Goal: Task Accomplishment & Management: Manage account settings

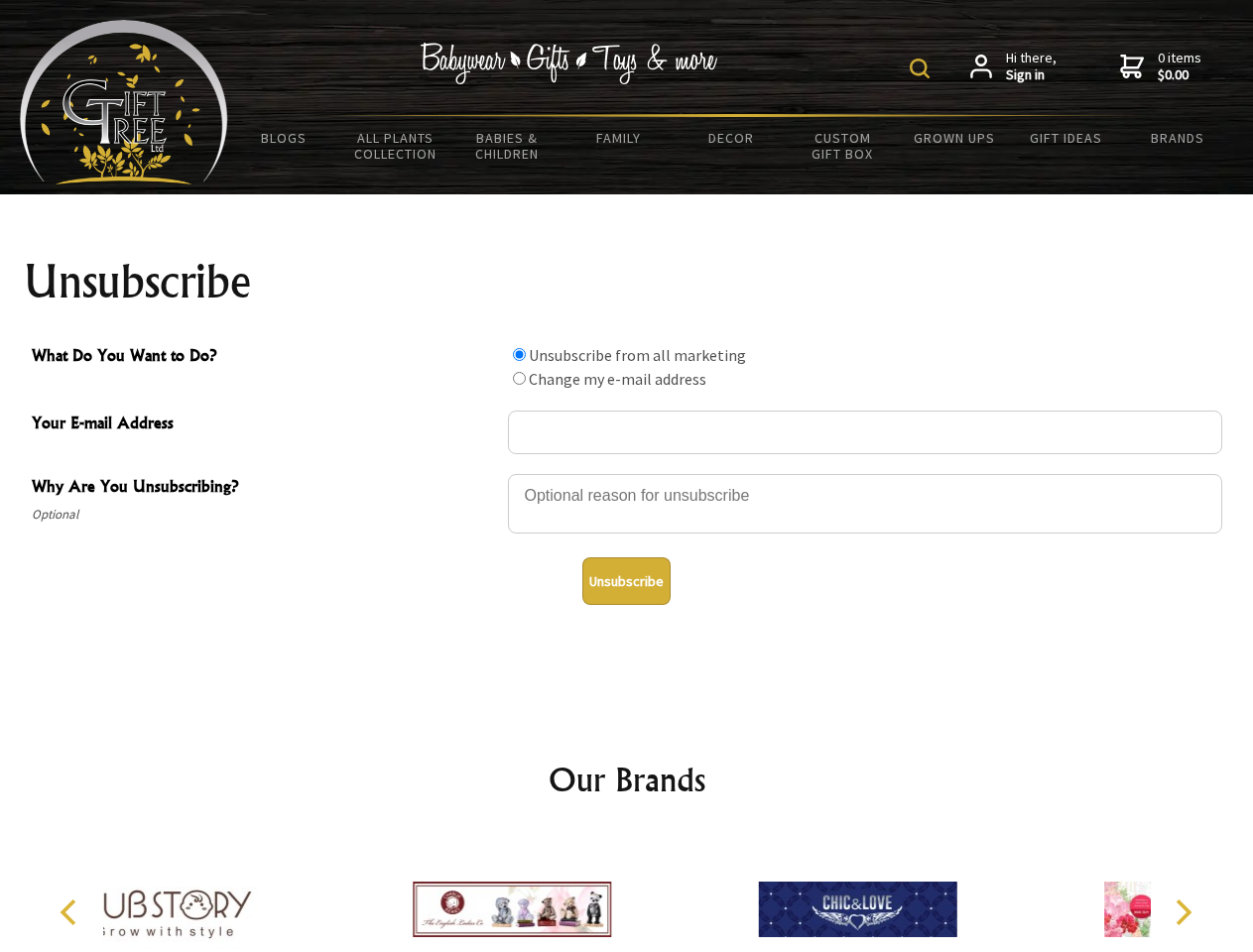
click at [923, 69] on img at bounding box center [920, 69] width 20 height 20
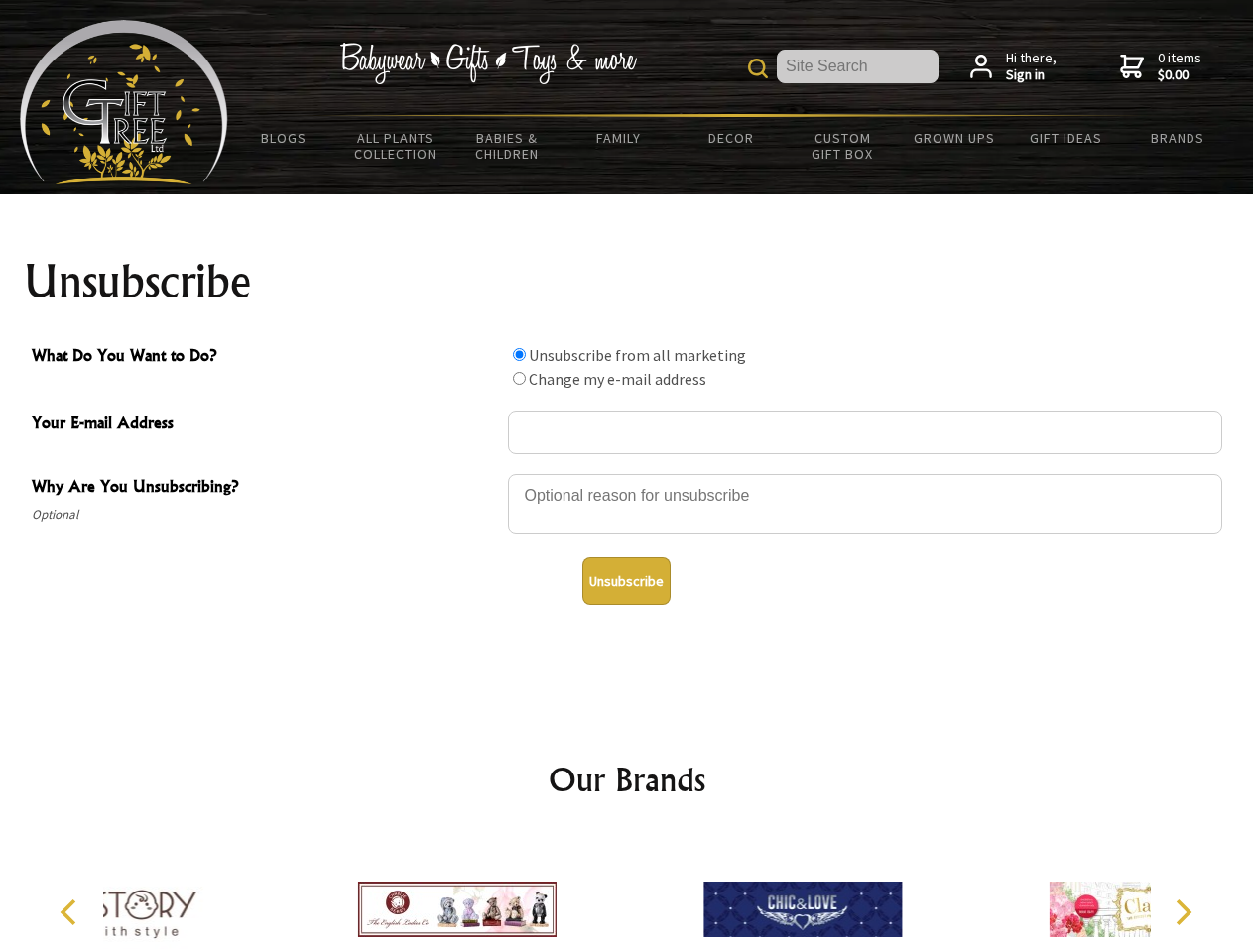
click at [627, 474] on div at bounding box center [866, 507] width 715 height 70
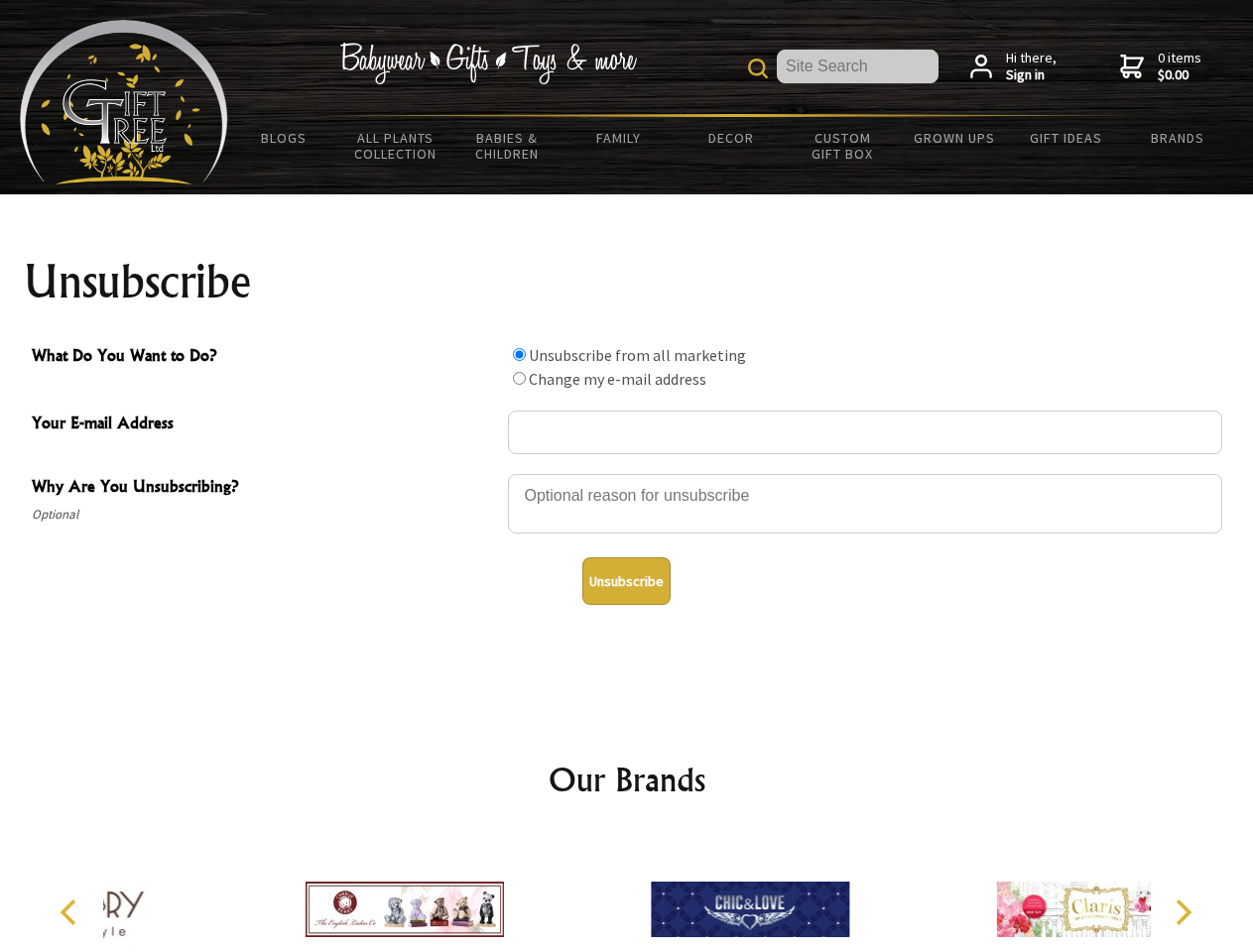
click at [519, 354] on input "What Do You Want to Do?" at bounding box center [519, 354] width 13 height 13
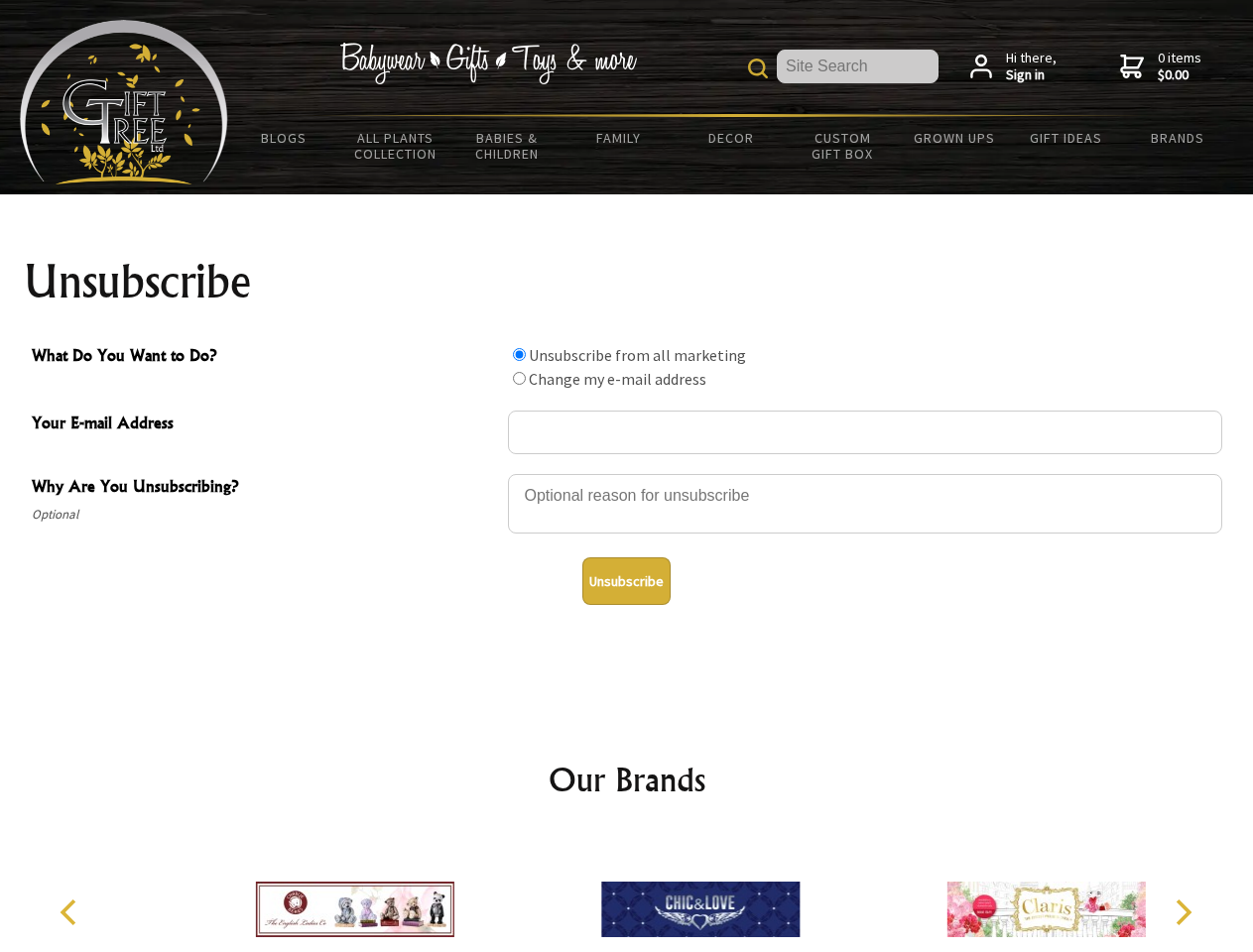
click at [519, 378] on input "What Do You Want to Do?" at bounding box center [519, 378] width 13 height 13
radio input "true"
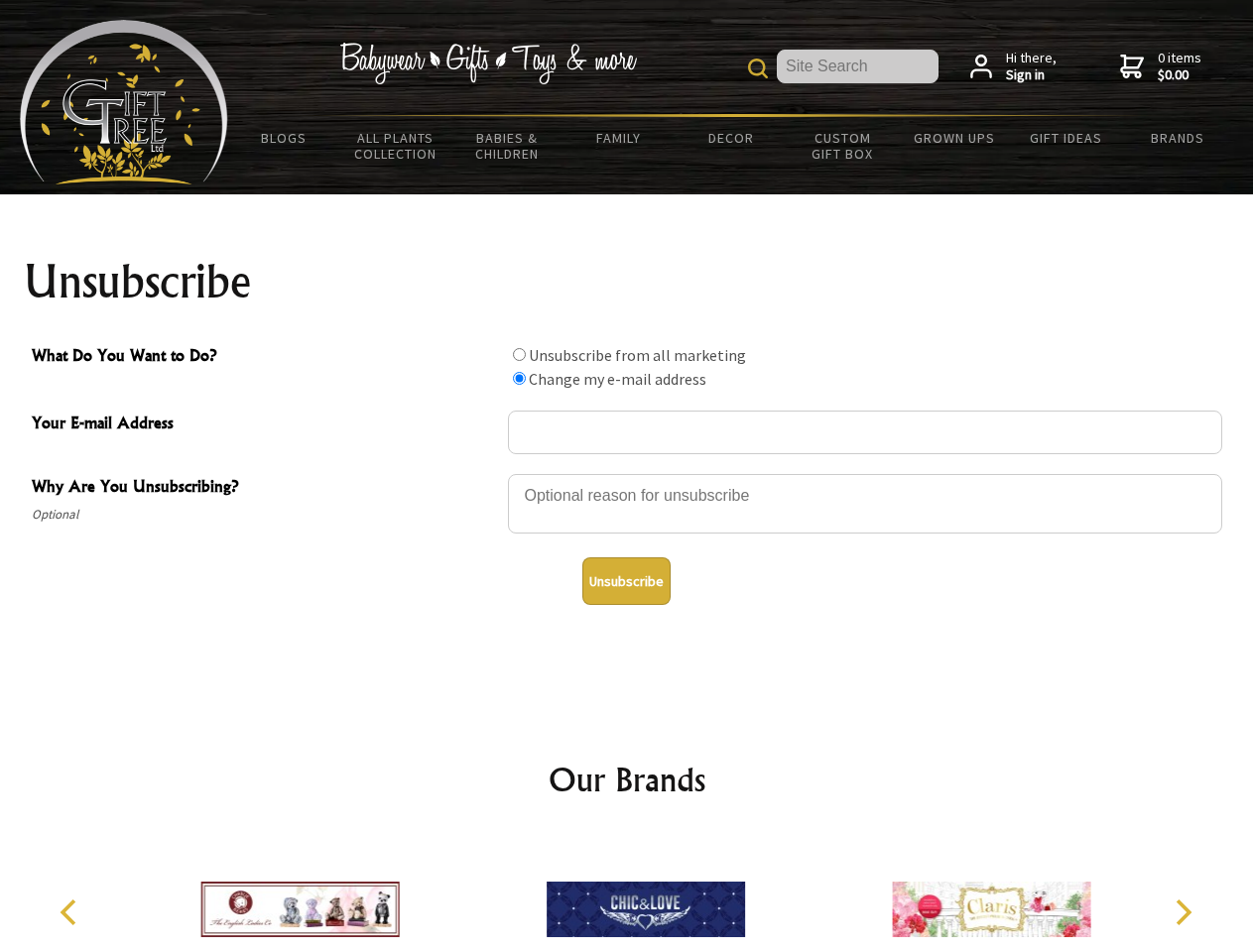
click at [626, 581] on button "Unsubscribe" at bounding box center [626, 581] width 89 height 48
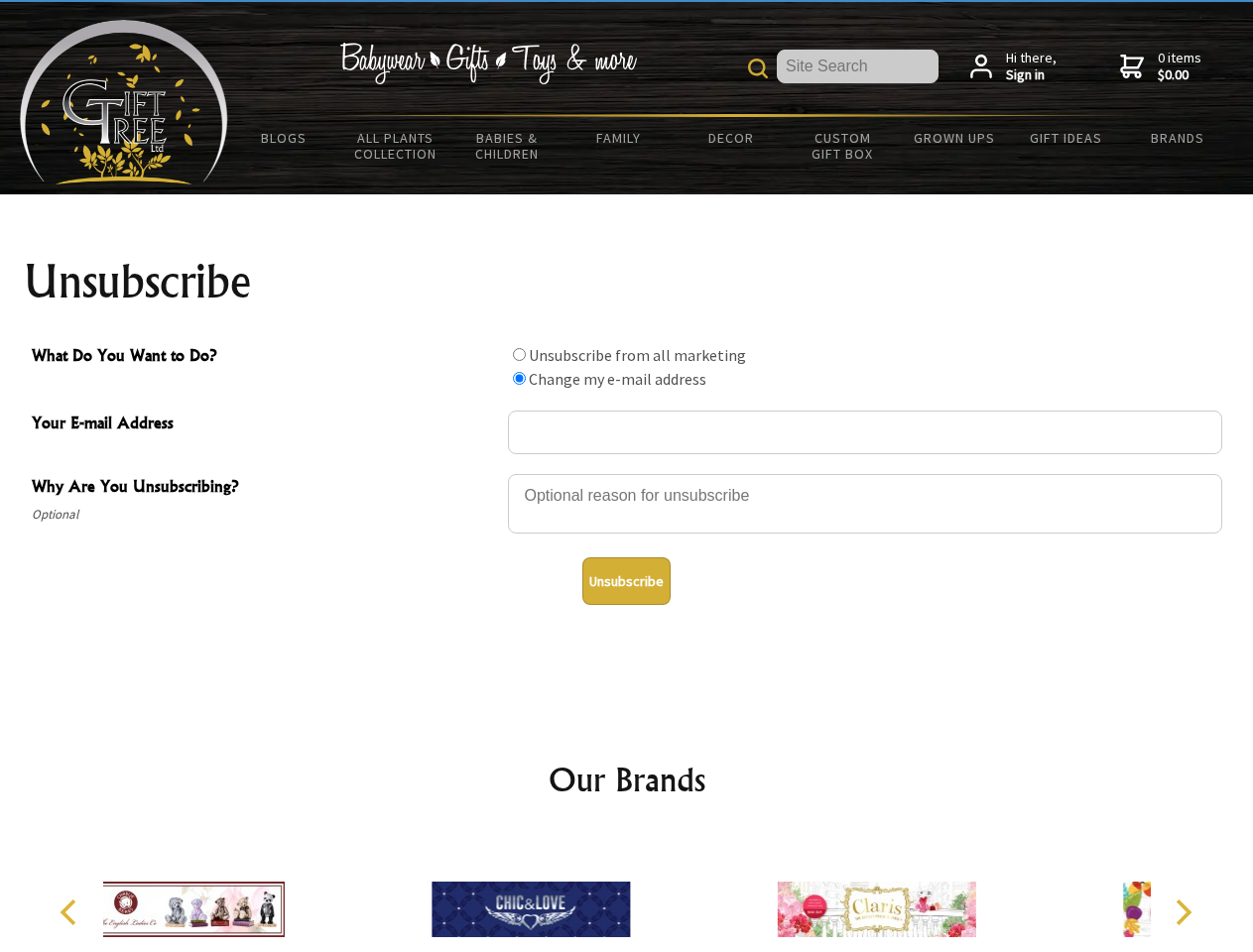
click at [627, 893] on img at bounding box center [530, 910] width 198 height 149
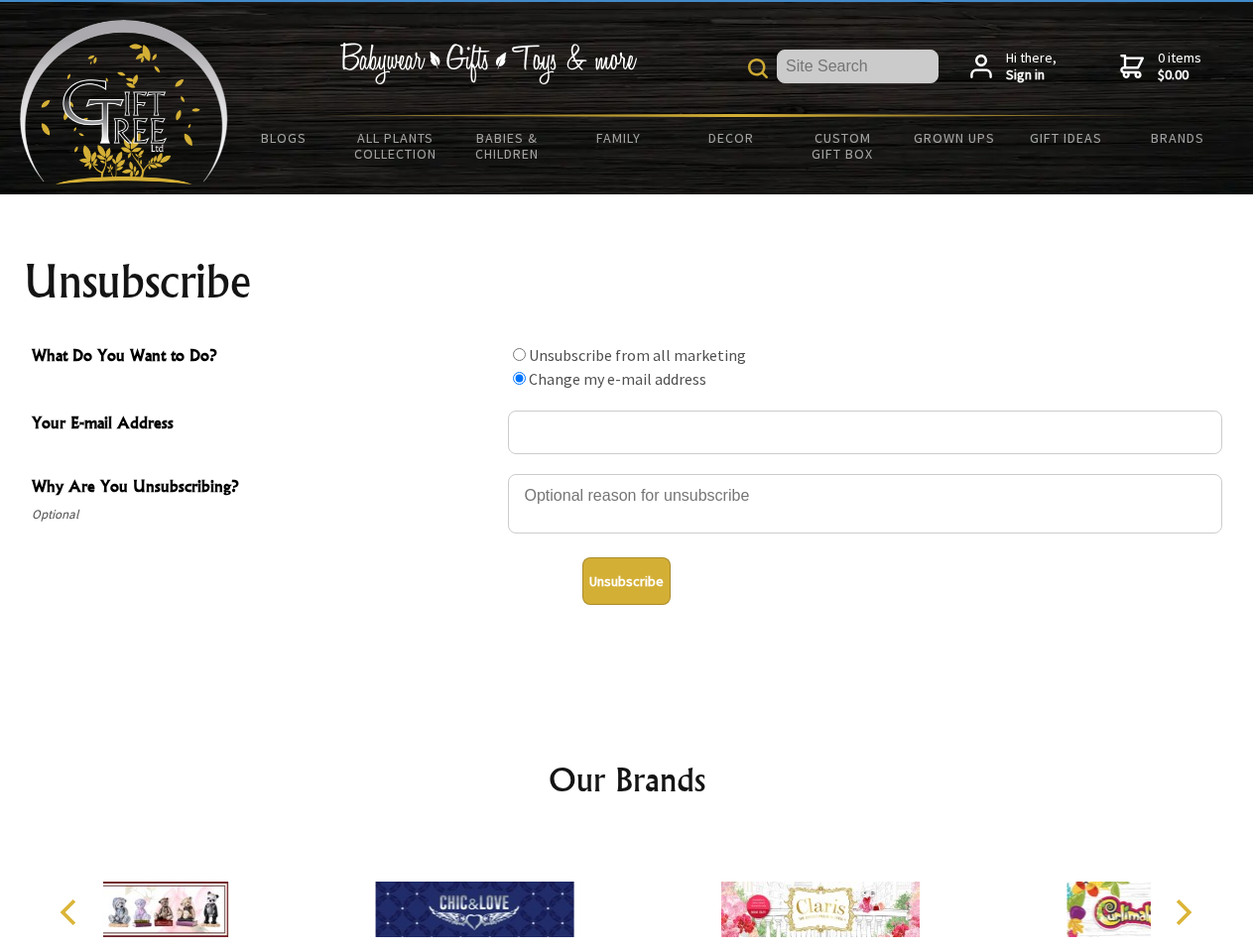
click at [72, 912] on icon "Previous" at bounding box center [71, 912] width 26 height 26
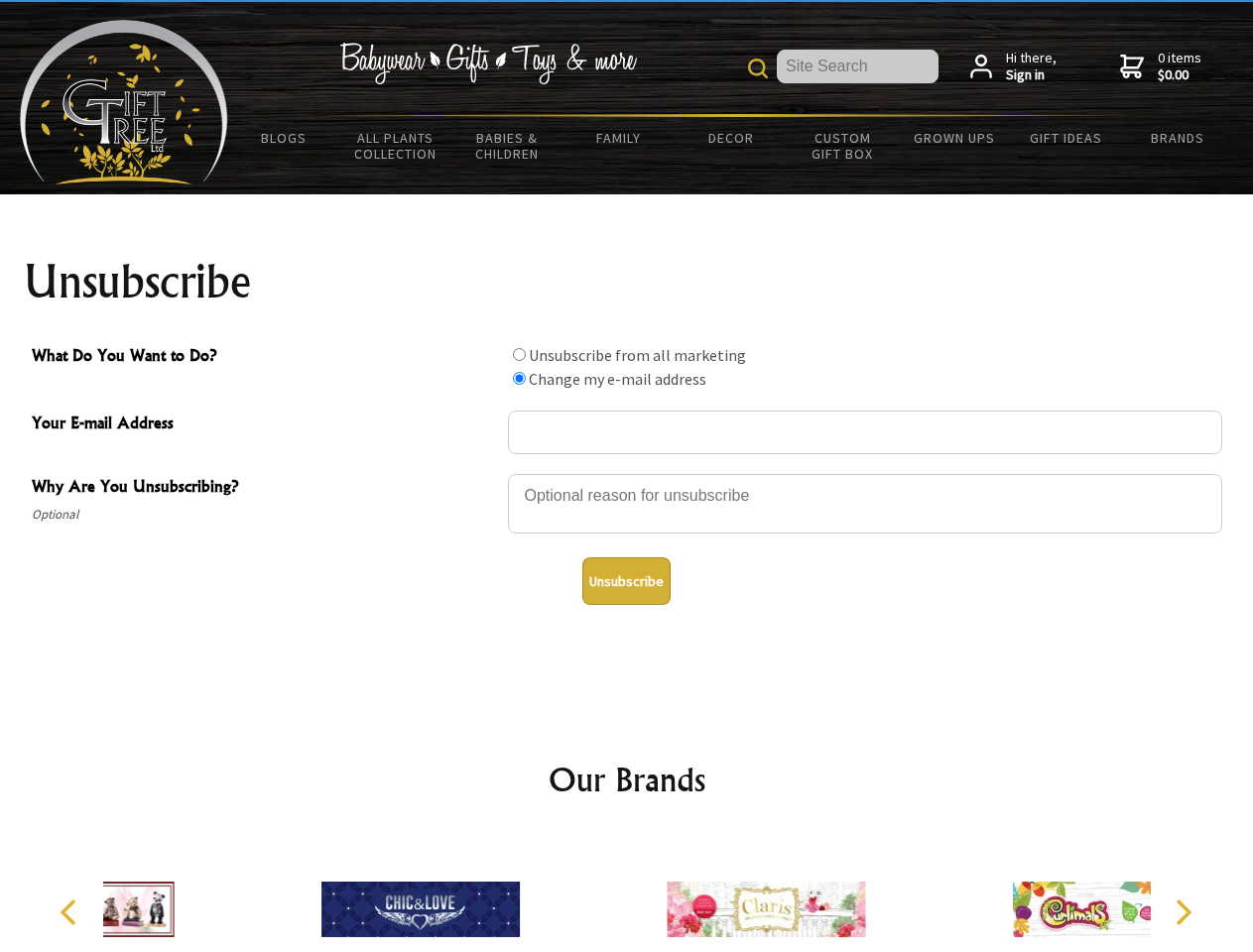
click at [1183, 912] on icon "Next" at bounding box center [1182, 912] width 26 height 26
